Goal: Transaction & Acquisition: Purchase product/service

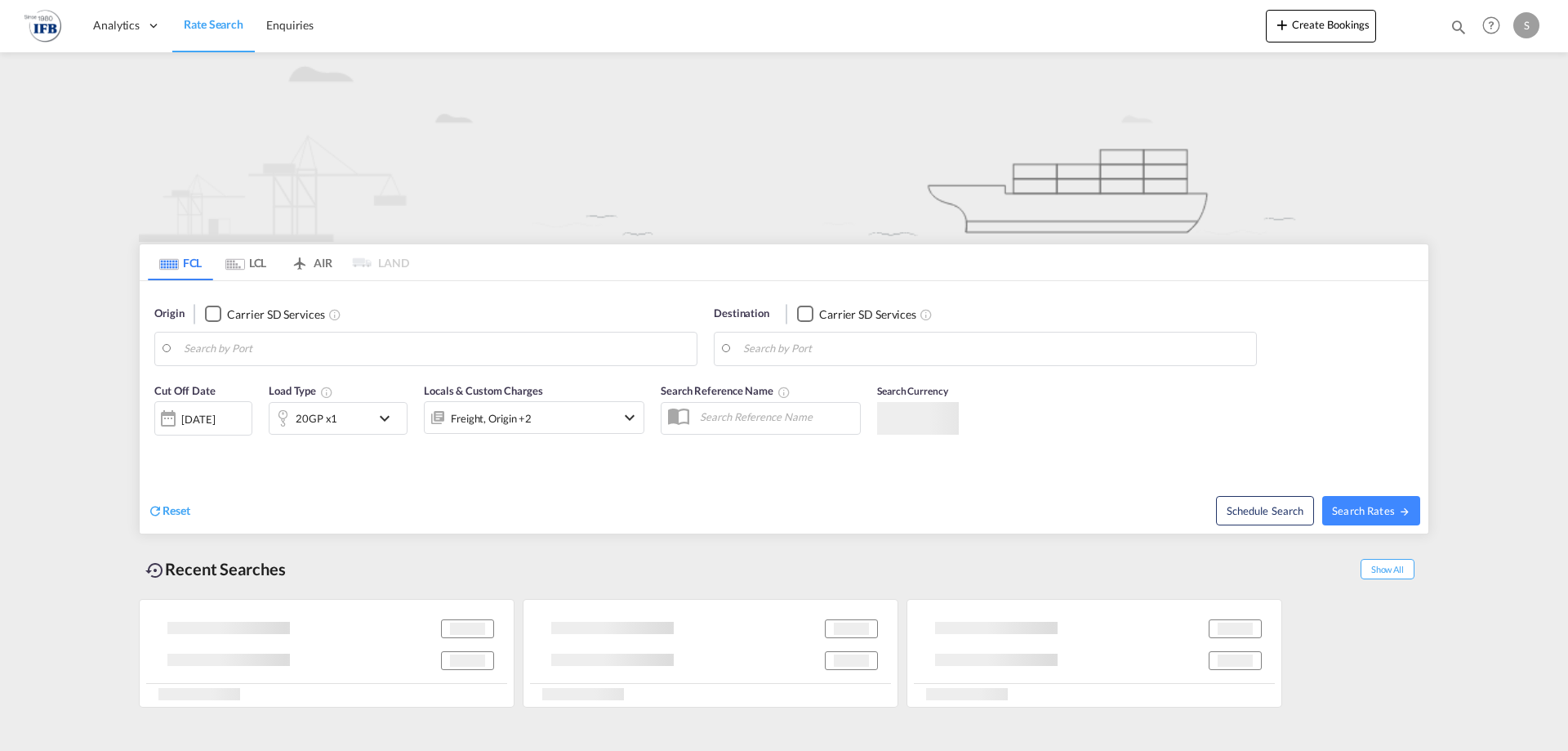
type input "Yantian Pt, CNYTN"
type input "[GEOGRAPHIC_DATA], [GEOGRAPHIC_DATA]"
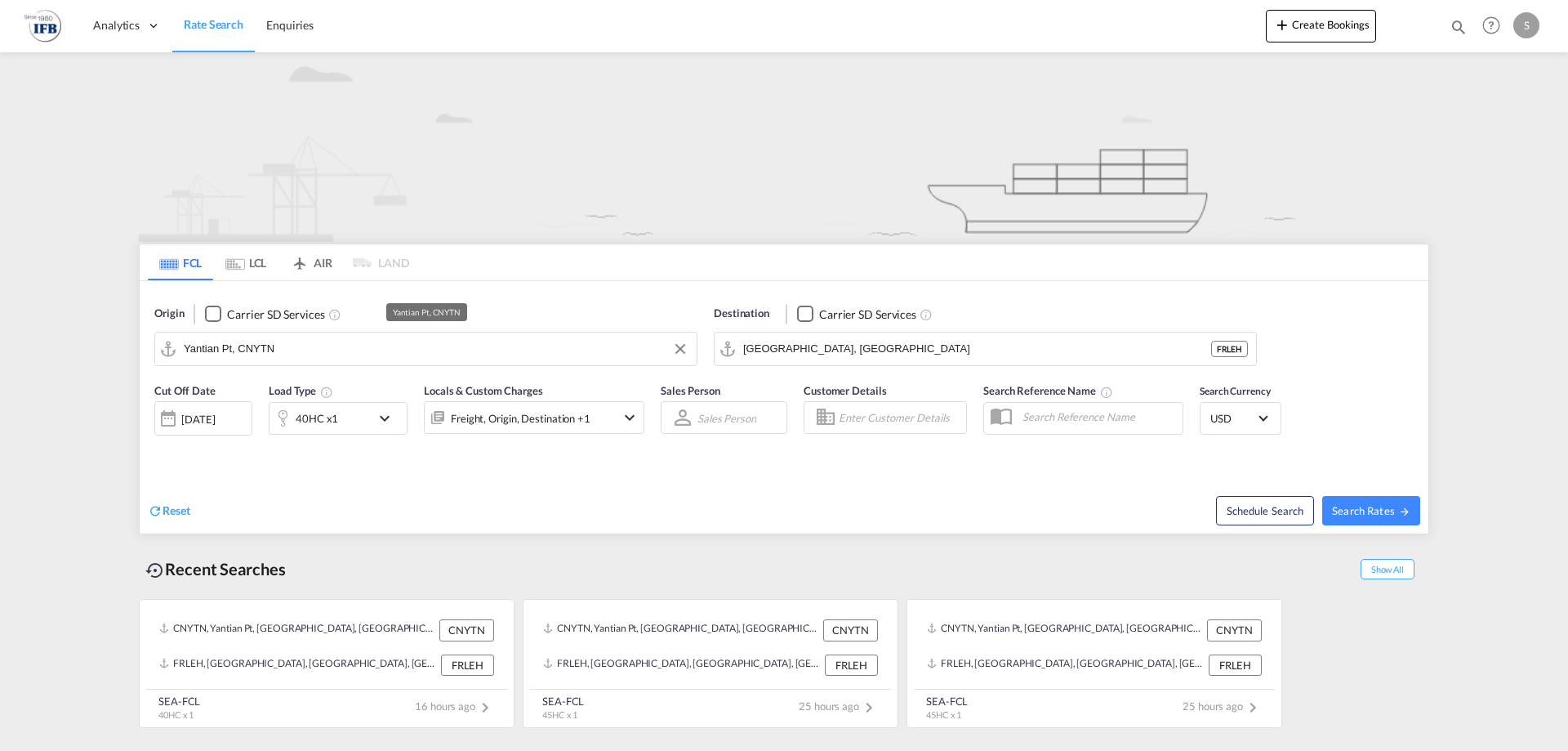
click at [429, 353] on input "Yantian Pt, CNYTN" at bounding box center [437, 349] width 505 height 25
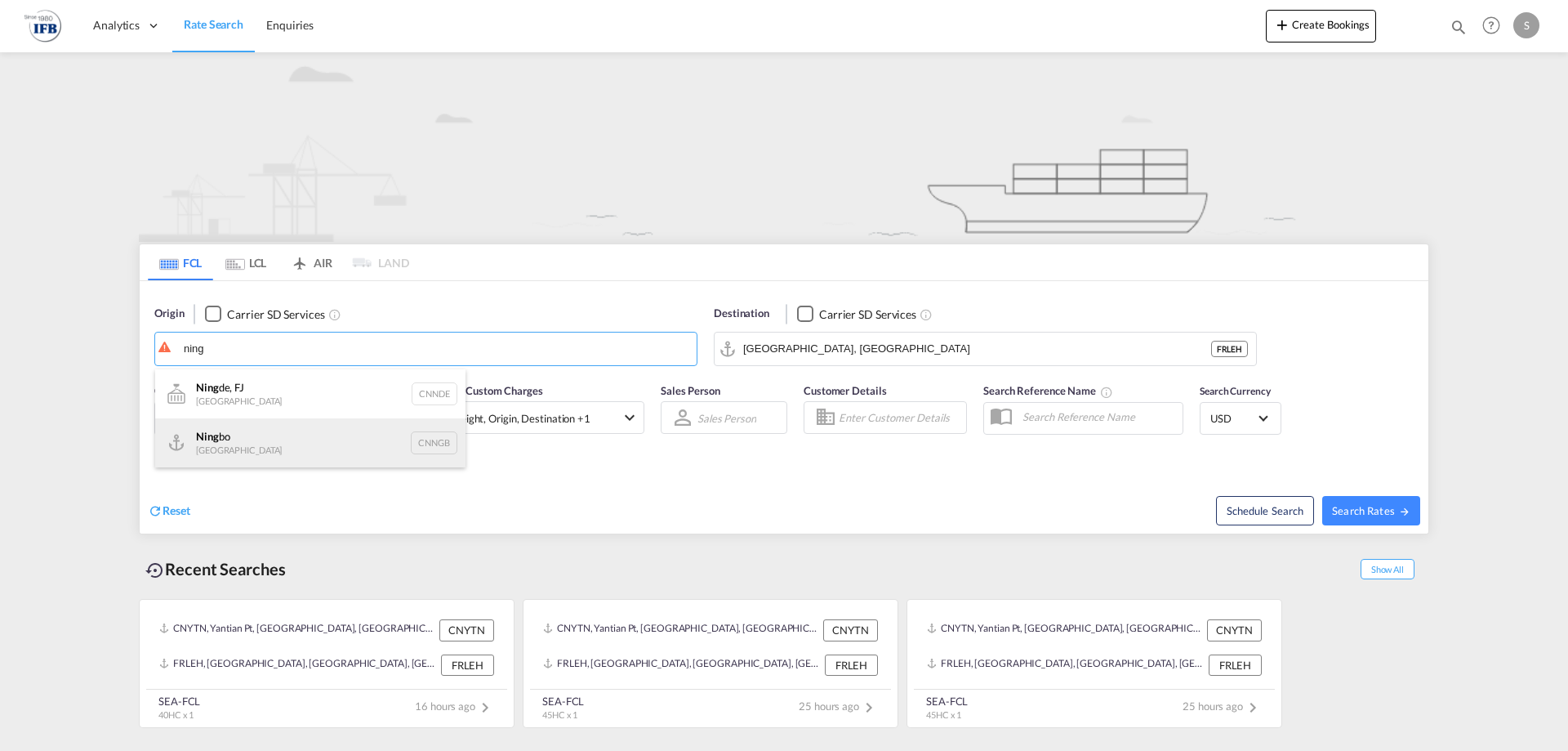
click at [247, 437] on div "Ning bo China CNNGB" at bounding box center [310, 443] width 311 height 49
type input "Ningbo, CNNGB"
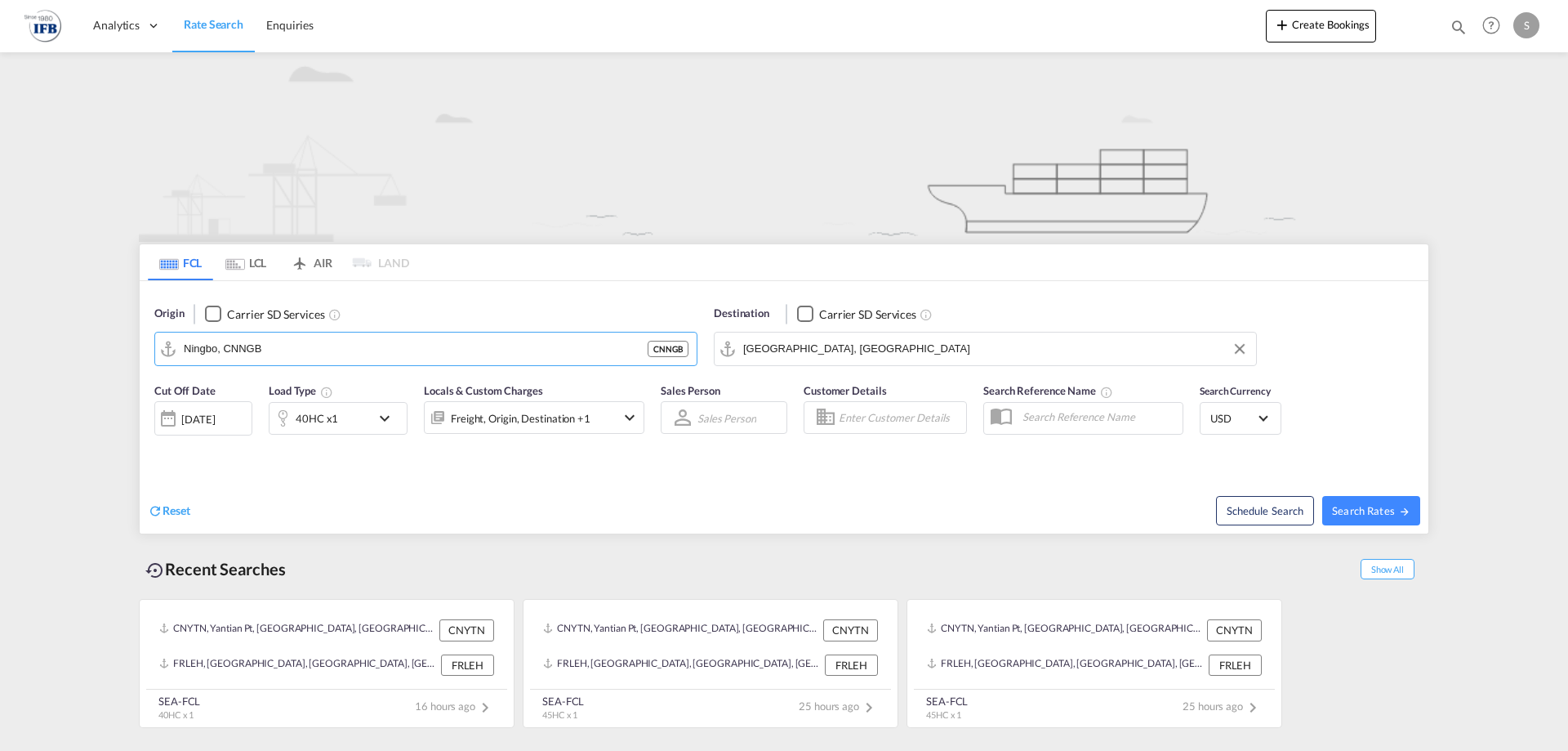
click at [847, 343] on input "[GEOGRAPHIC_DATA], [GEOGRAPHIC_DATA]" at bounding box center [995, 349] width 505 height 25
click at [199, 418] on div "[DATE]" at bounding box center [198, 419] width 33 height 15
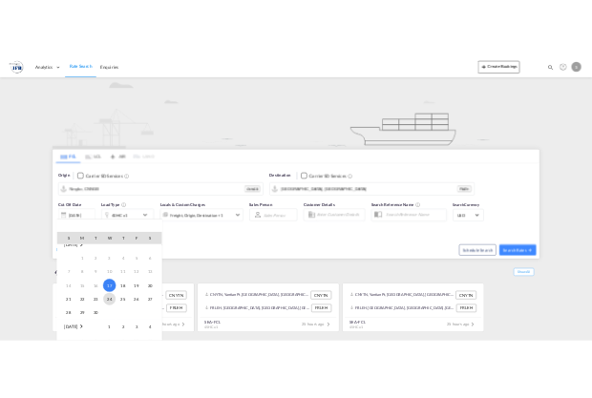
scroll to position [24, 0]
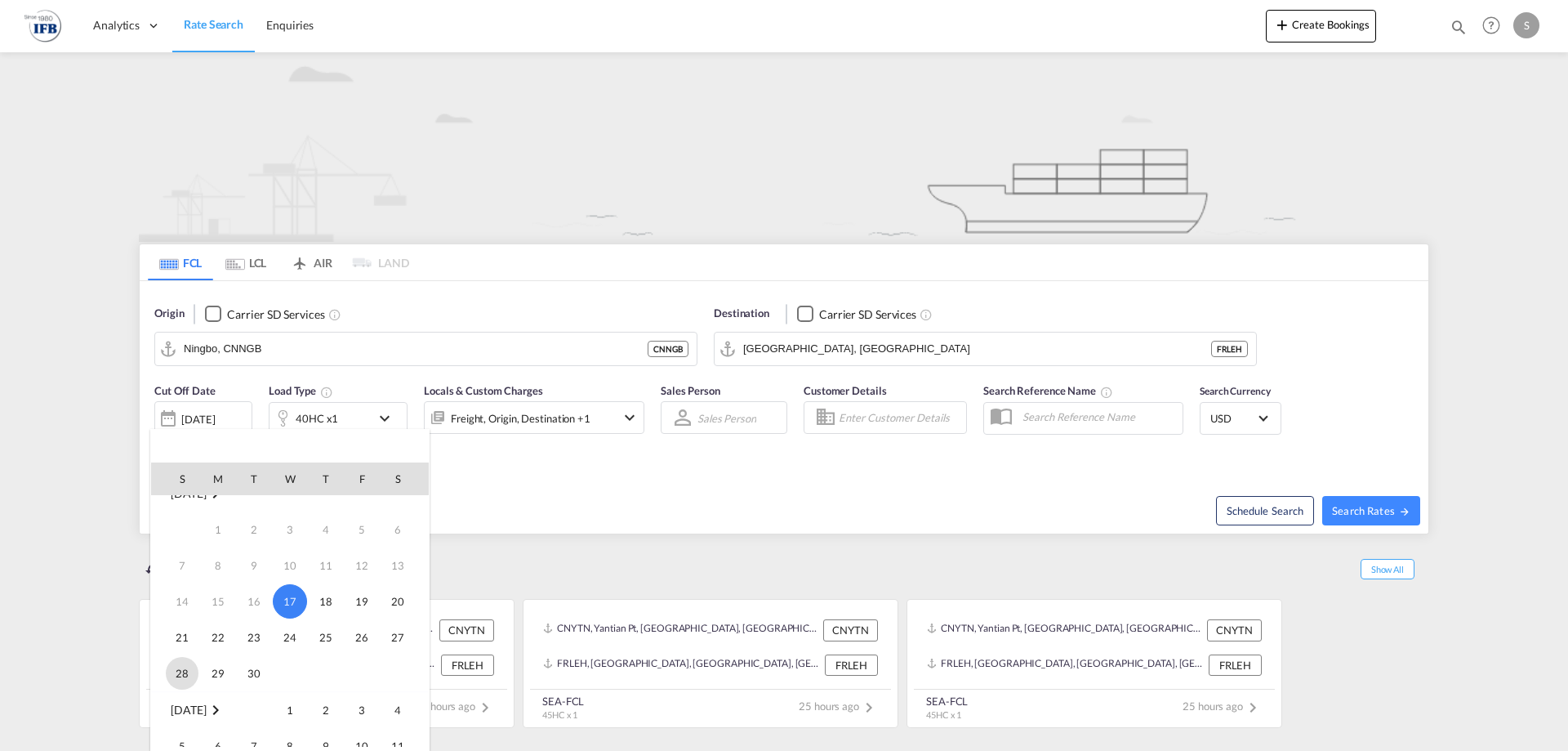
click at [187, 674] on span "28" at bounding box center [182, 673] width 33 height 33
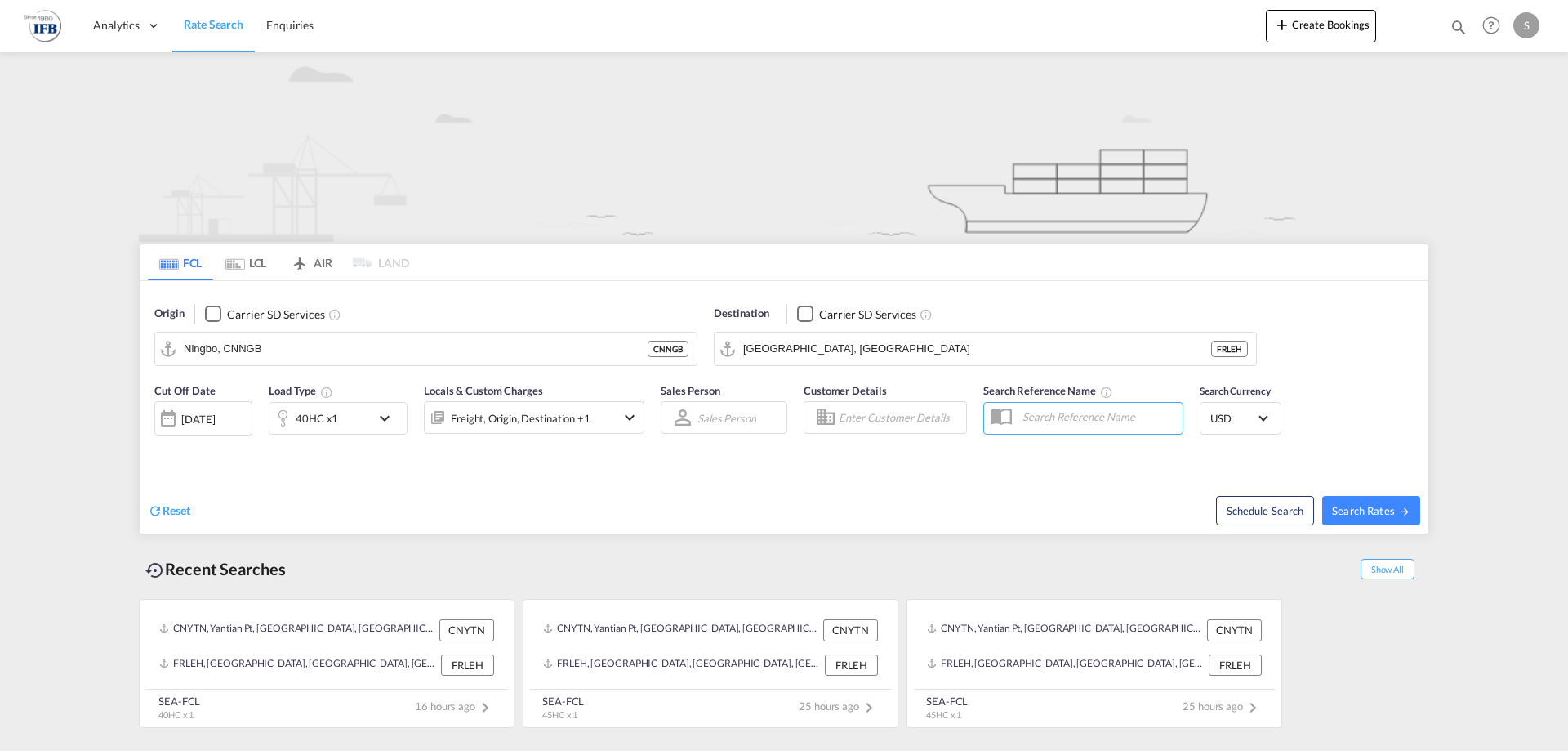
click at [195, 420] on div "[DATE]" at bounding box center [198, 419] width 33 height 15
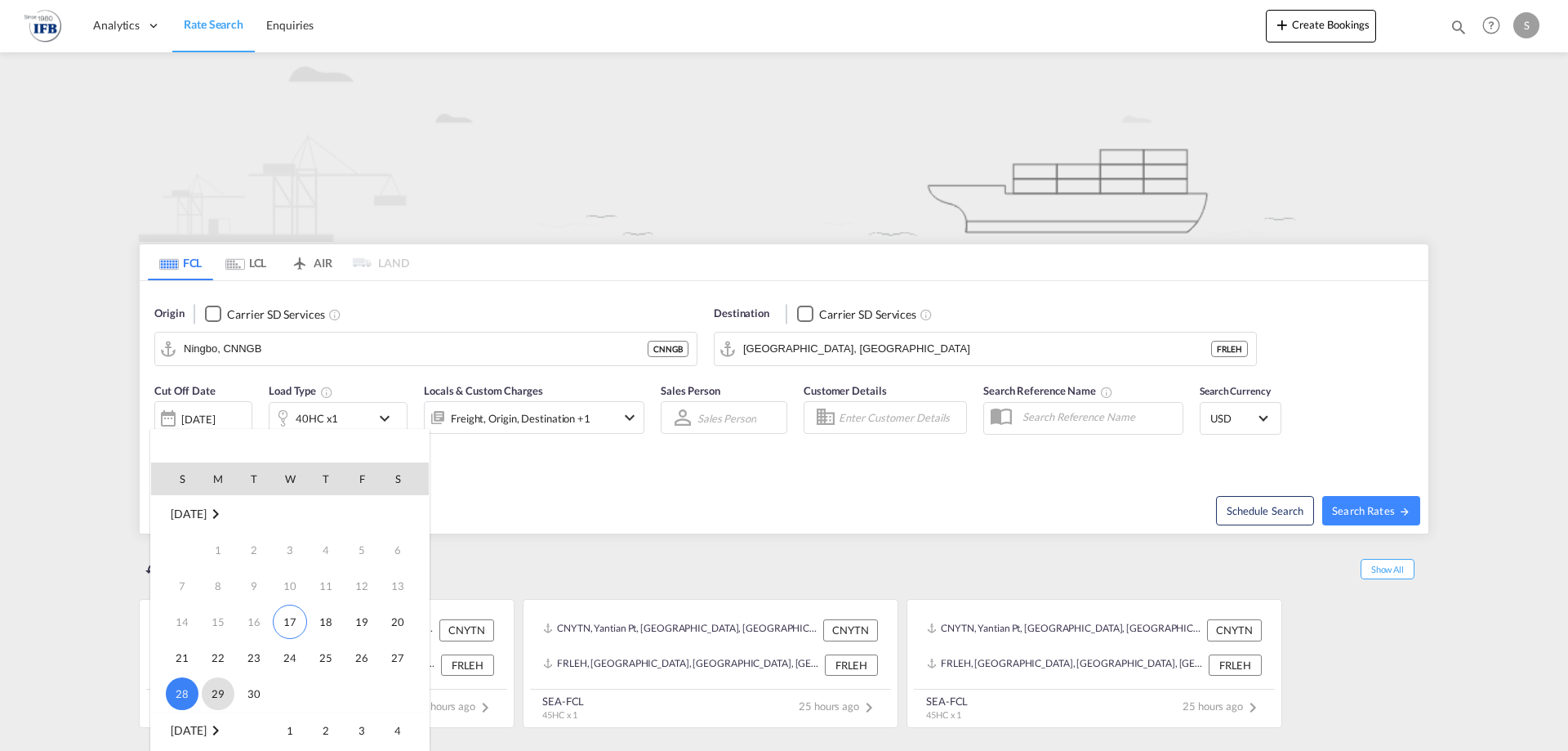
click at [211, 682] on span "29" at bounding box center [218, 694] width 33 height 33
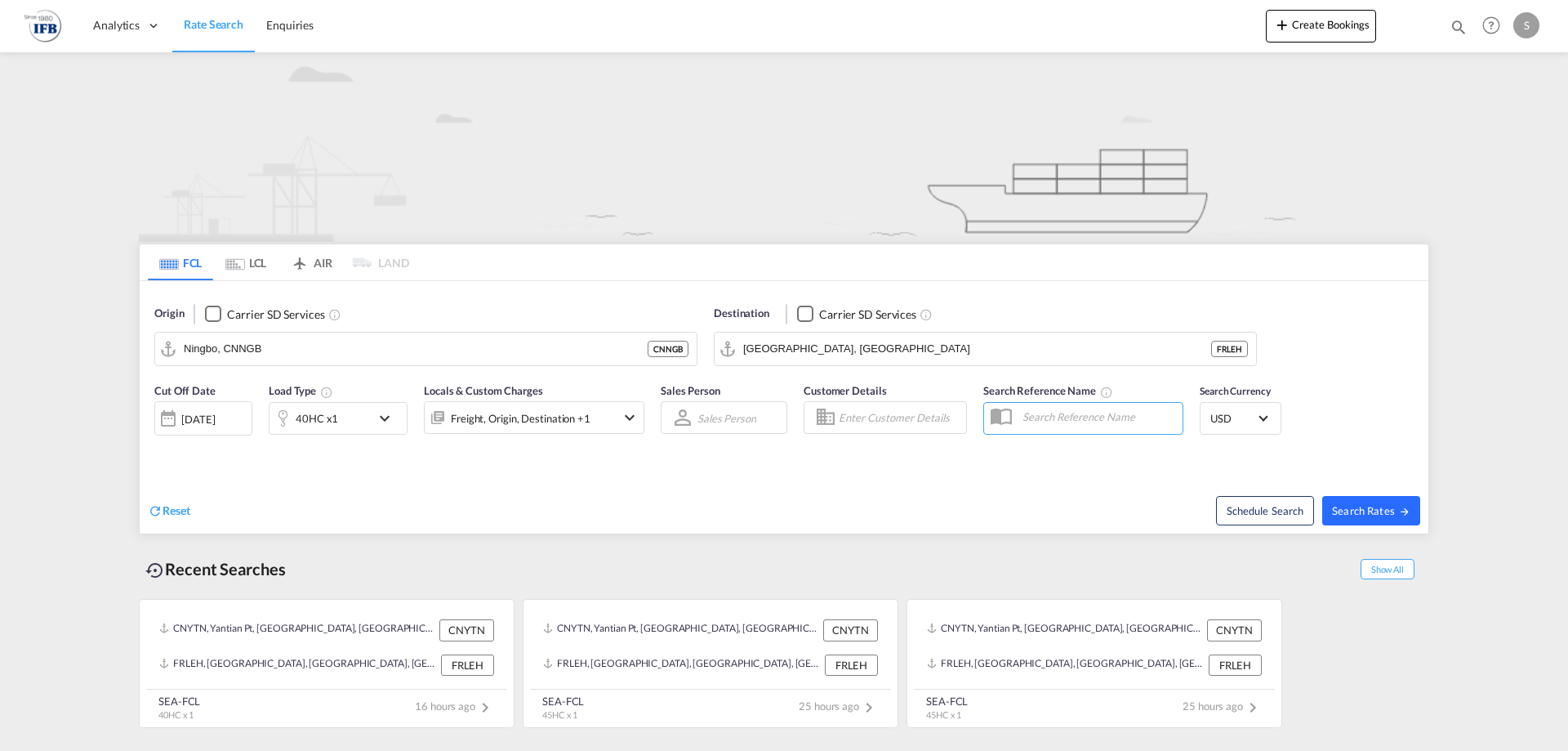
click at [1349, 510] on span "Search Rates" at bounding box center [1372, 510] width 79 height 13
type input "CNNGB to FRLEH / [DATE]"
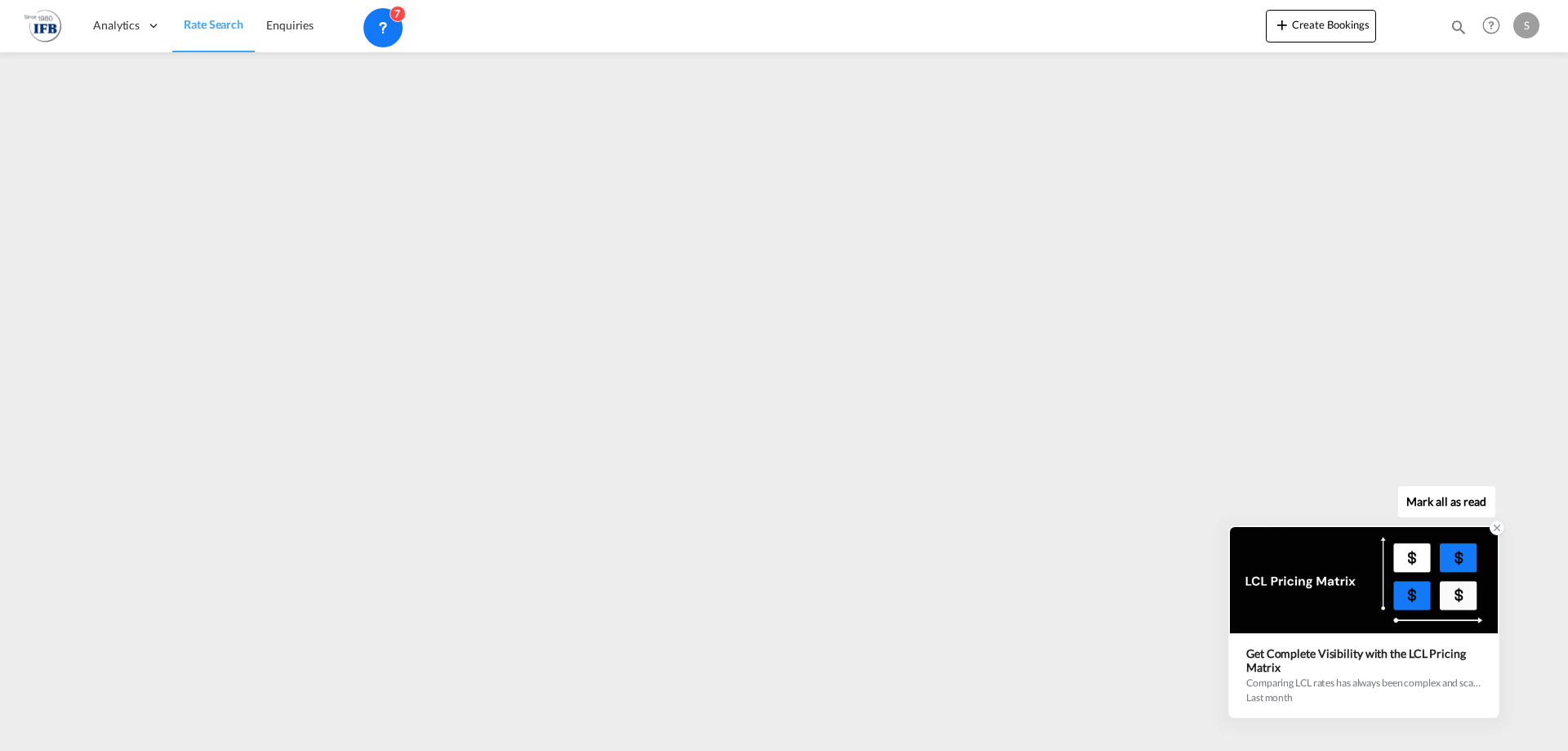
click at [1494, 528] on icon at bounding box center [1497, 527] width 11 height 11
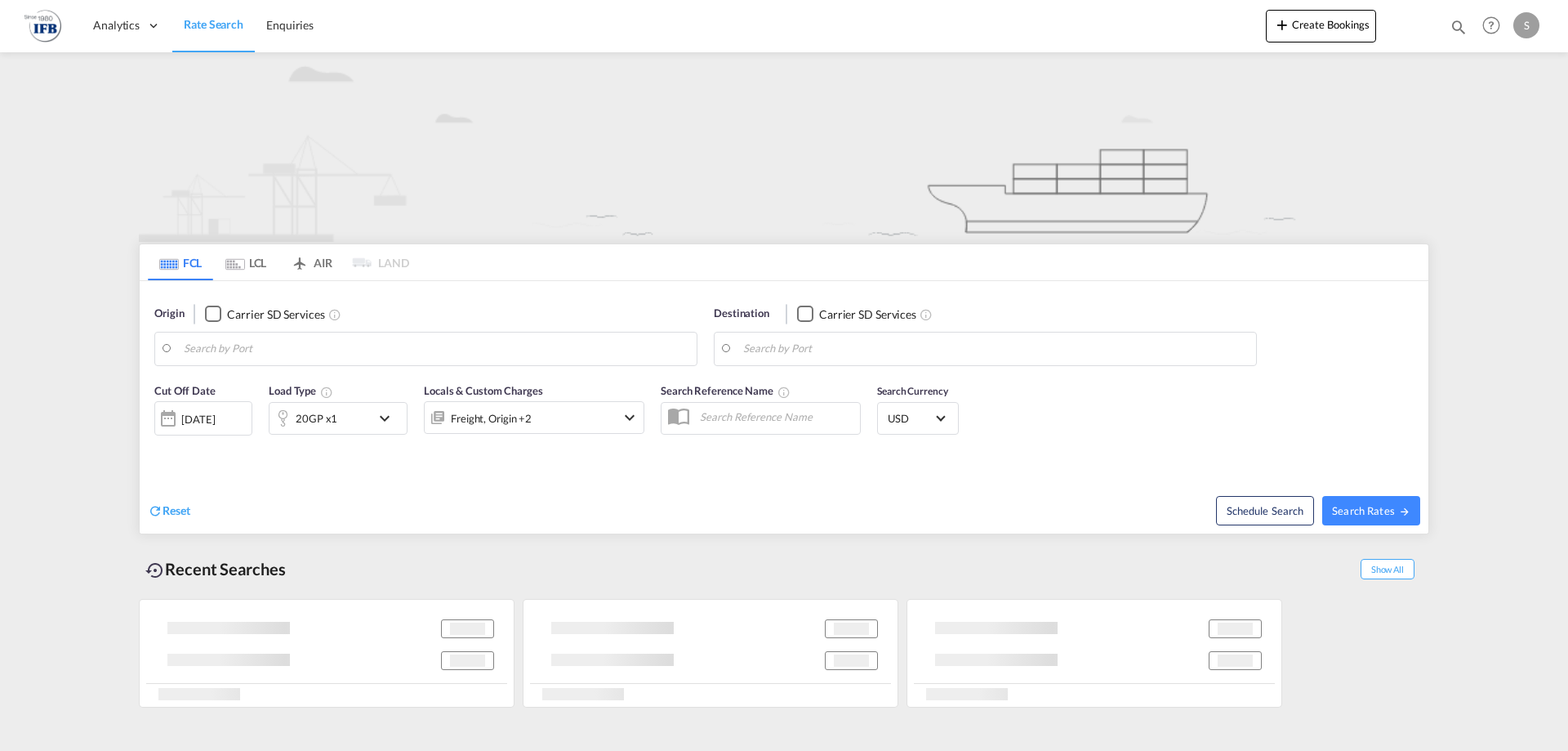
type input "Yantian Pt, CNYTN"
type input "[GEOGRAPHIC_DATA], [GEOGRAPHIC_DATA]"
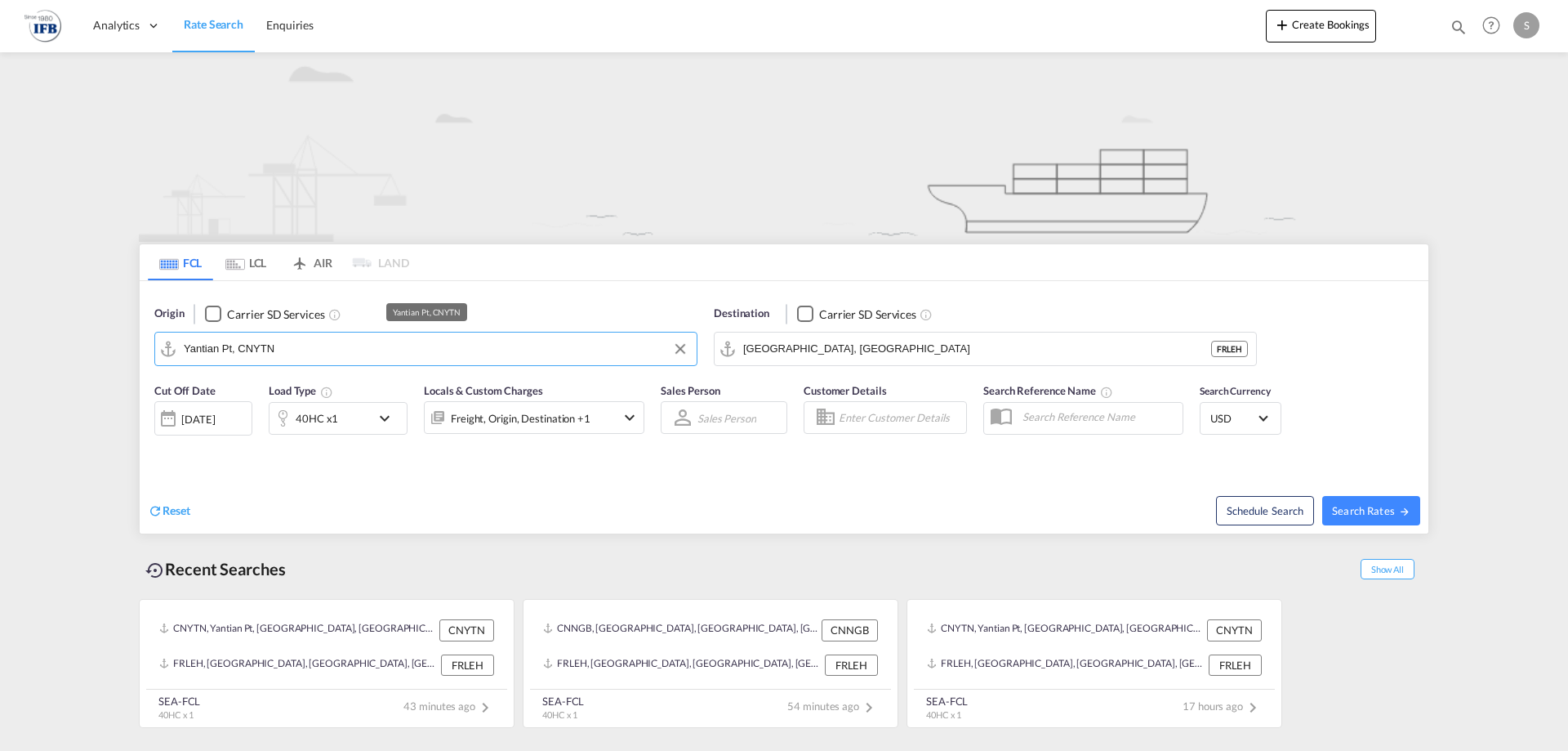
click at [342, 345] on input "Yantian Pt, CNYTN" at bounding box center [437, 349] width 505 height 25
click at [377, 349] on input "Yantian Pt, CNYTN" at bounding box center [437, 349] width 505 height 25
click at [686, 343] on button "Clear Input" at bounding box center [680, 349] width 25 height 25
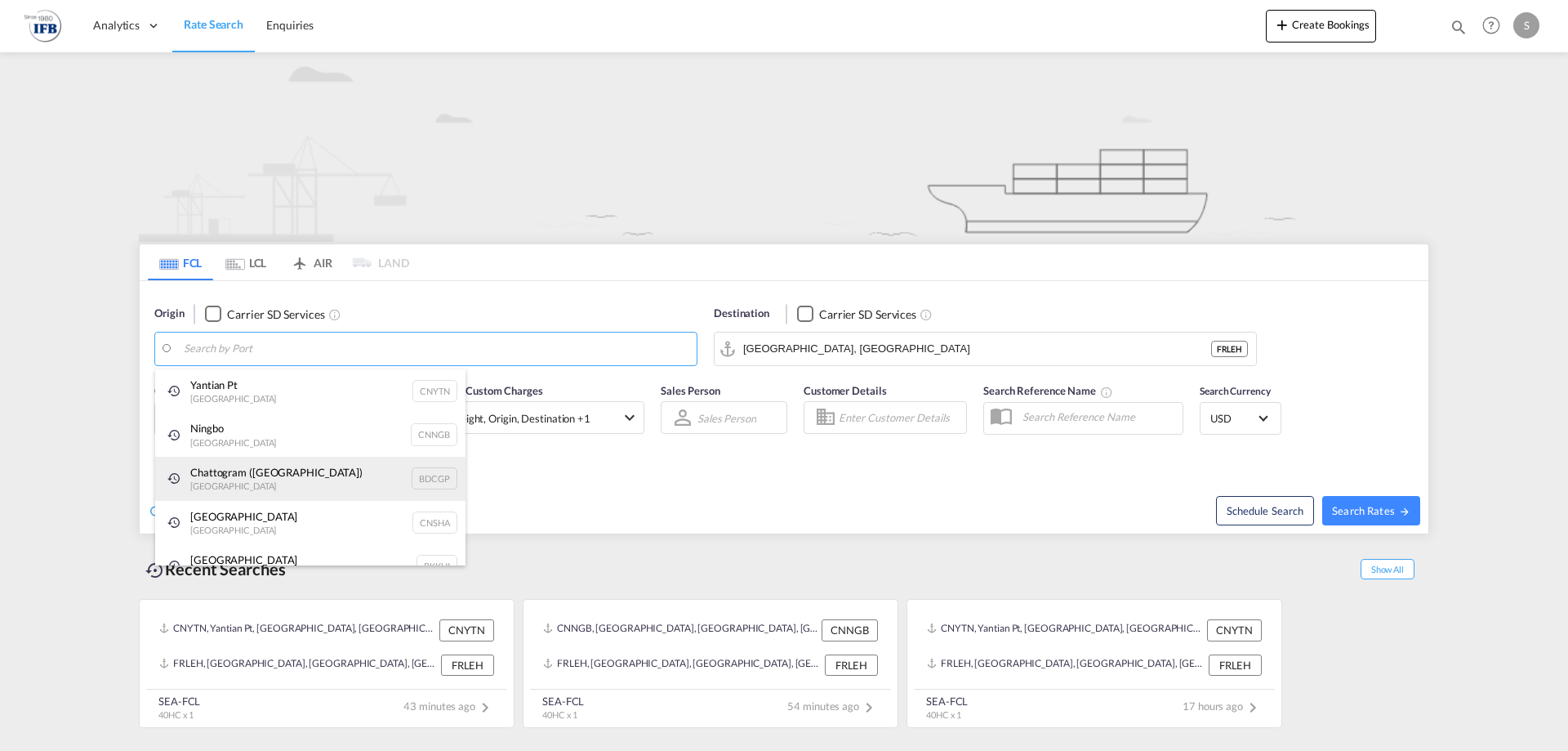
scroll to position [21, 0]
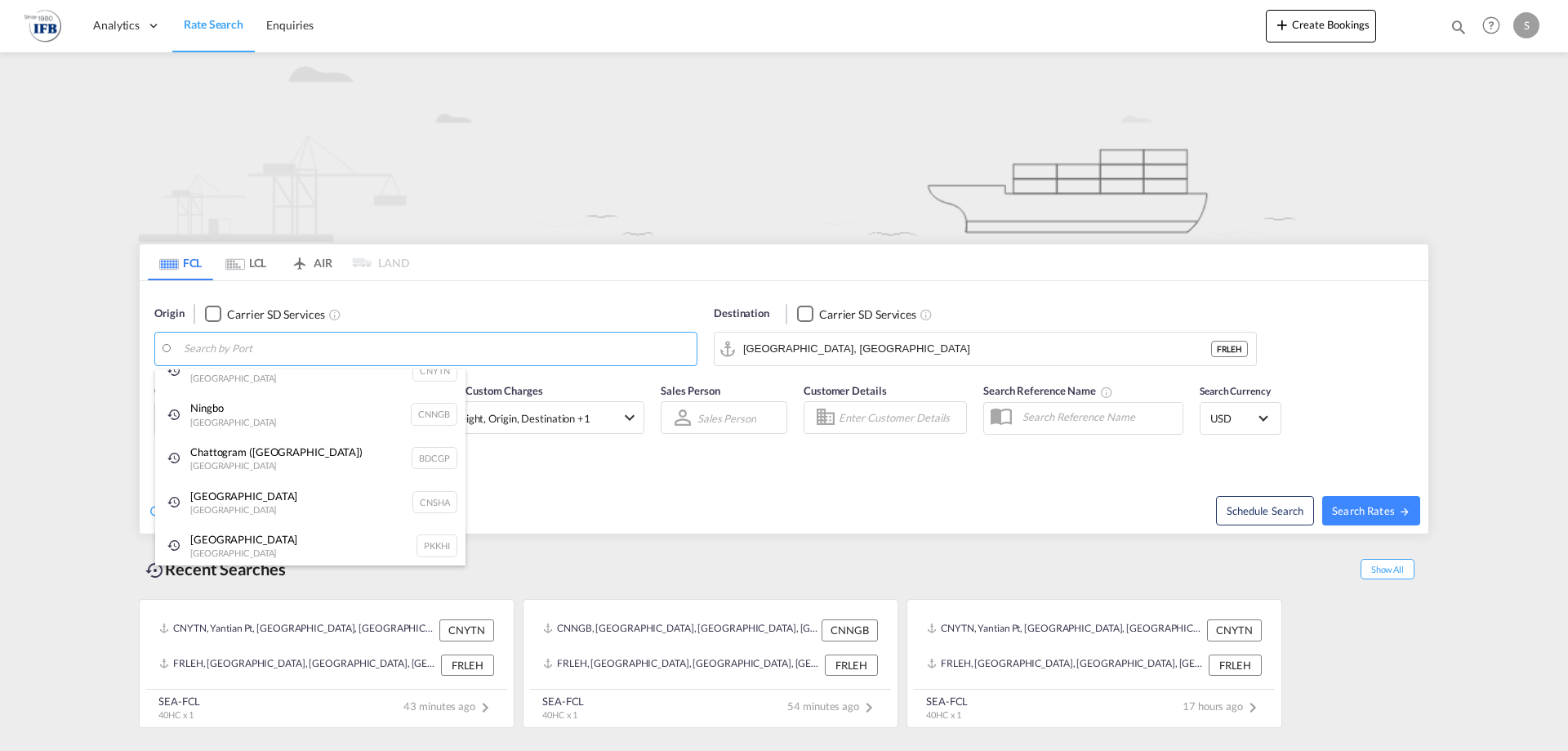
click at [260, 494] on div "Shanghai China CNSHA" at bounding box center [310, 503] width 311 height 45
type input "Shanghai, CNSHA"
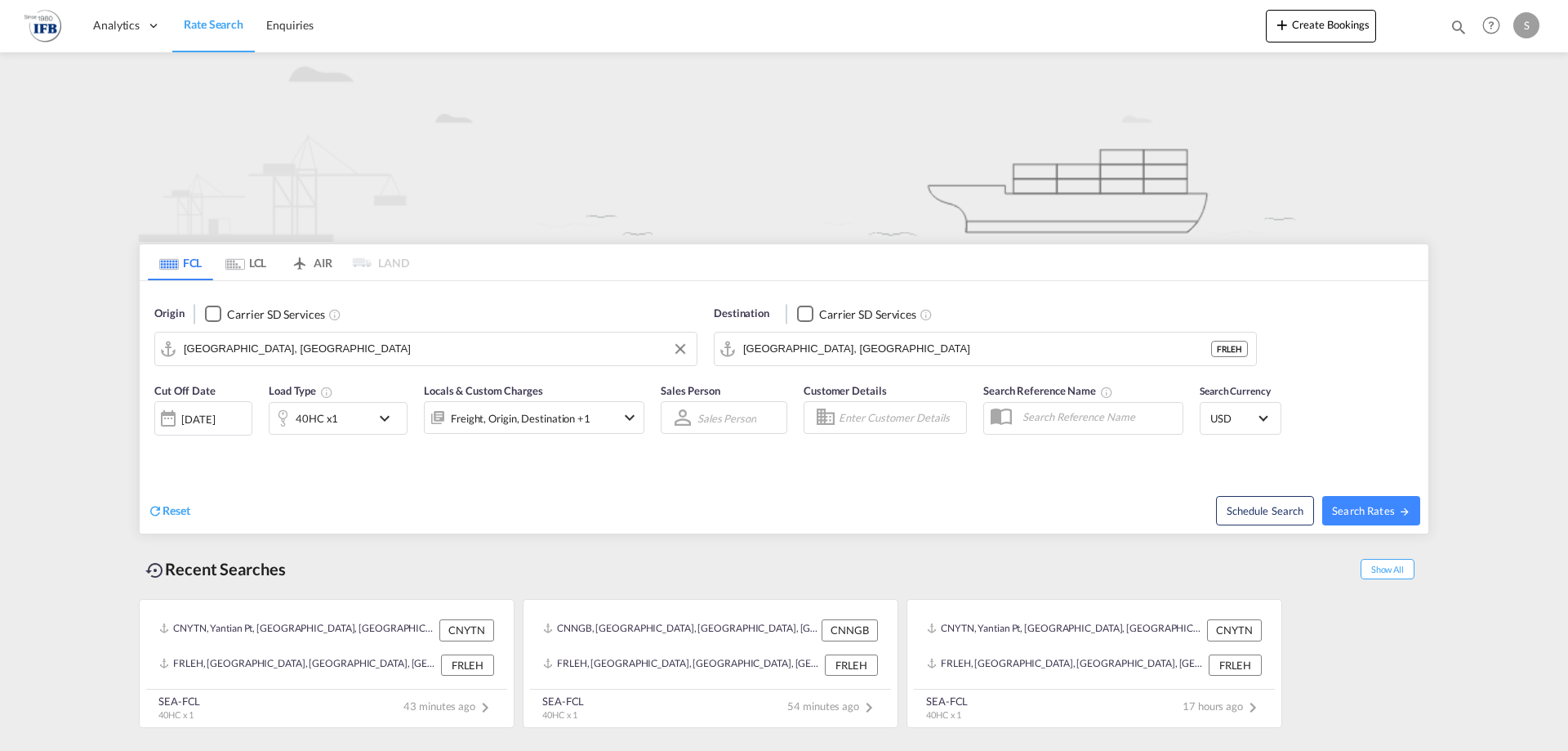
click at [215, 415] on div "[DATE]" at bounding box center [198, 419] width 33 height 15
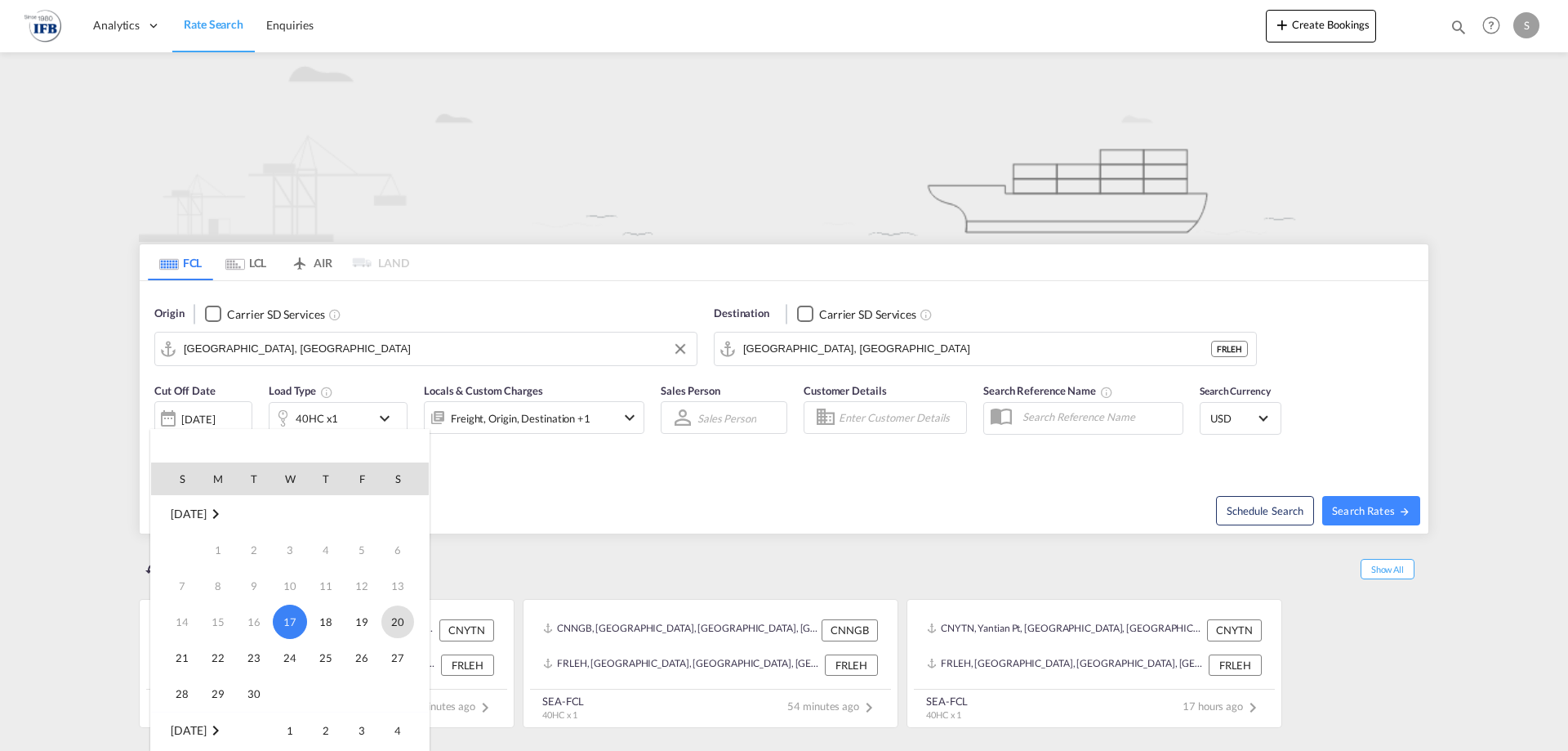
click at [395, 623] on span "20" at bounding box center [398, 622] width 33 height 33
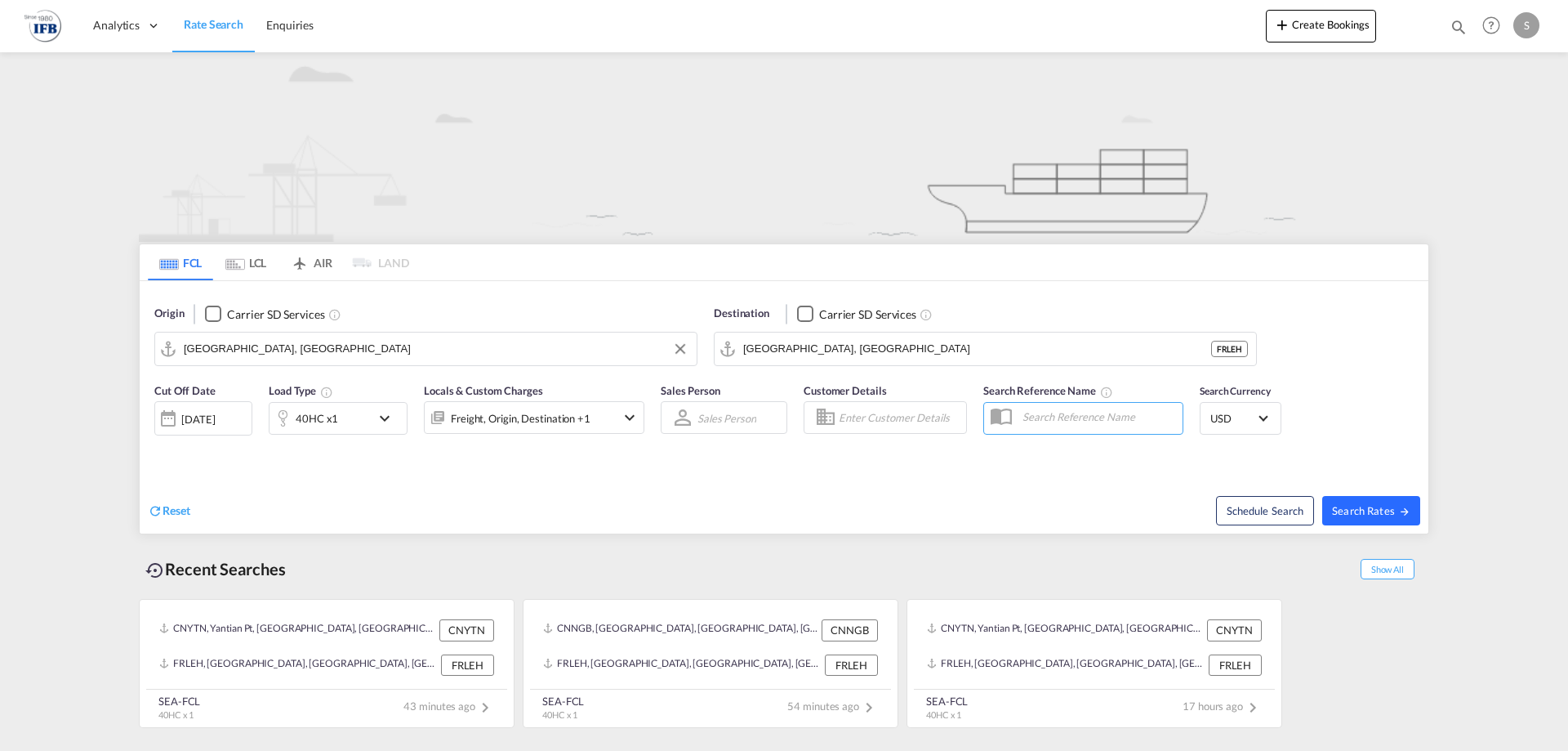
click at [1381, 523] on button "Search Rates" at bounding box center [1371, 510] width 98 height 29
type input "CNSHA to FRLEH / 20 Sep 2025"
